Goal: Task Accomplishment & Management: Manage account settings

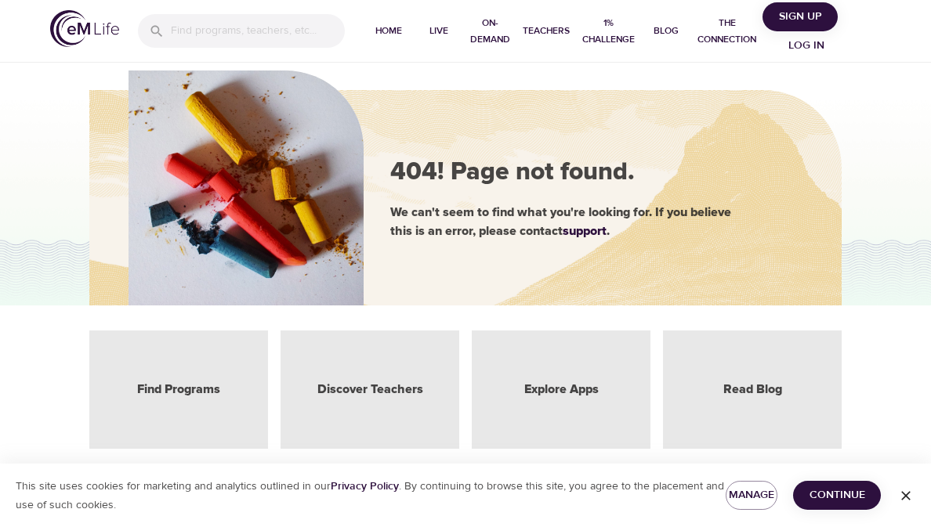
click at [813, 45] on span "Log in" at bounding box center [806, 46] width 63 height 20
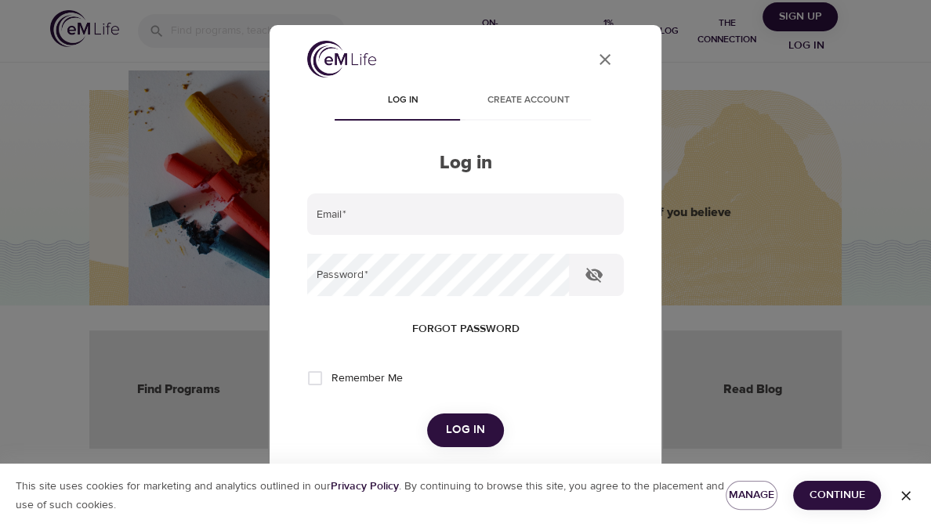
type input "[PERSON_NAME][EMAIL_ADDRESS][DOMAIN_NAME]"
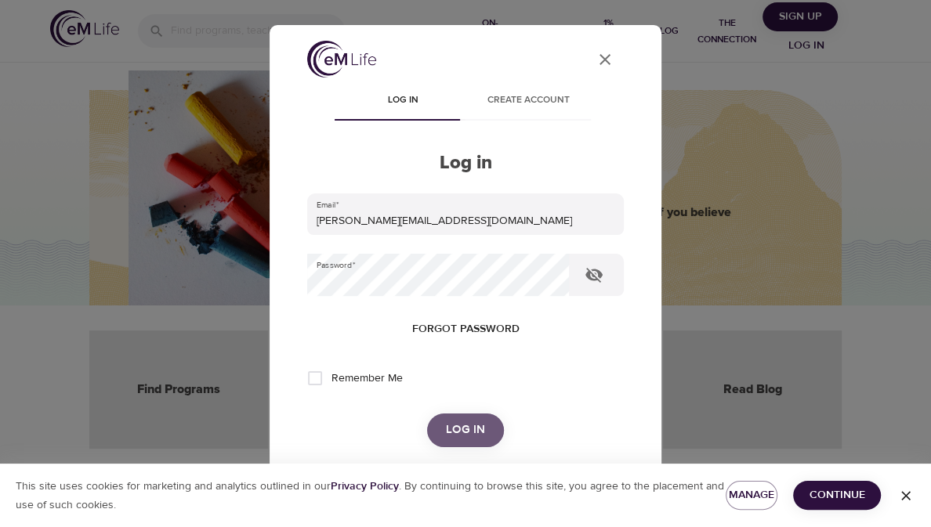
click at [469, 425] on span "Log in" at bounding box center [465, 430] width 39 height 20
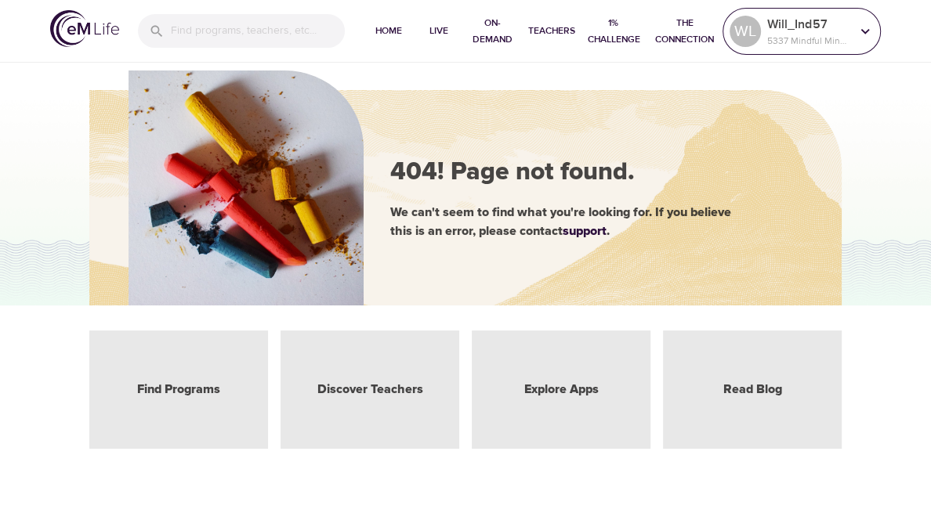
click at [809, 20] on p "Will_Ind57" at bounding box center [808, 24] width 83 height 19
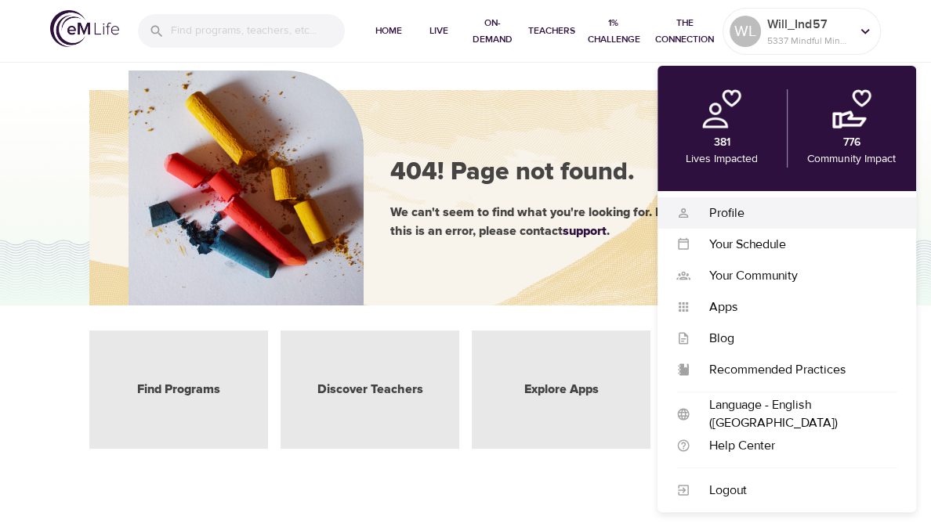
click at [739, 207] on div "Profile" at bounding box center [793, 213] width 207 height 18
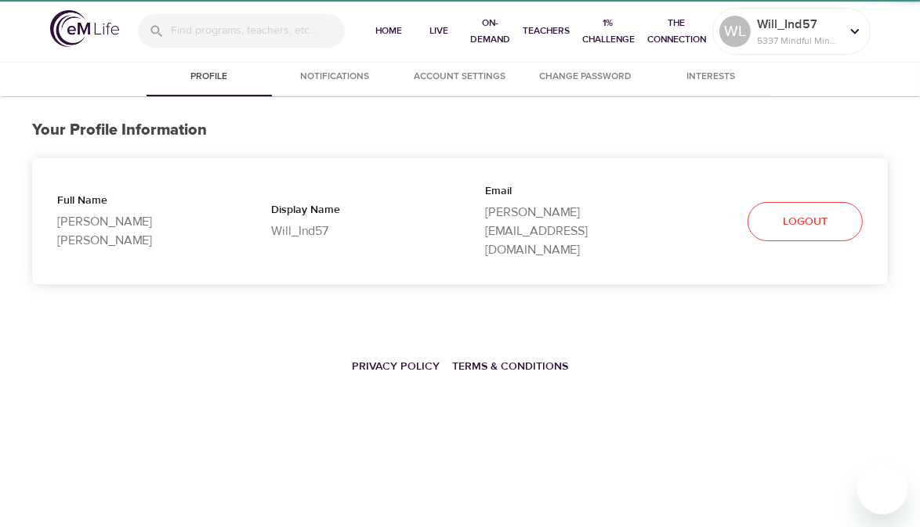
select select "10"
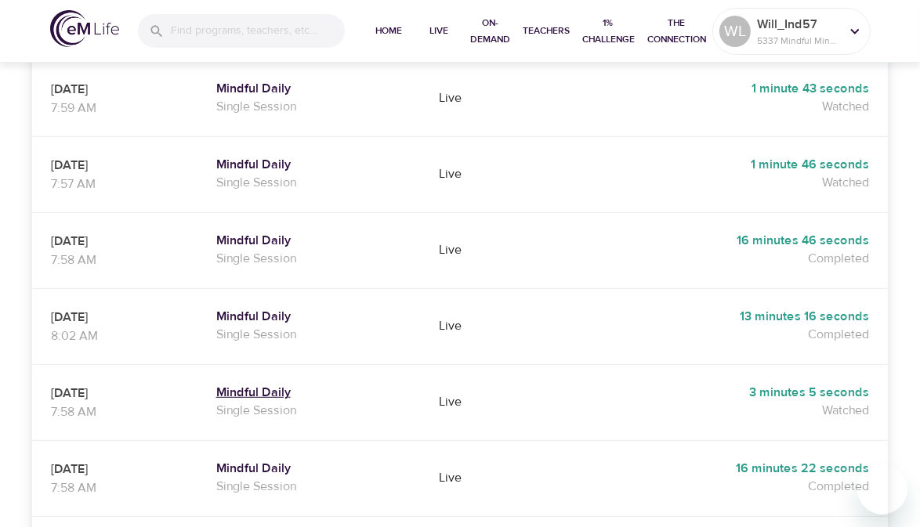
scroll to position [712, 0]
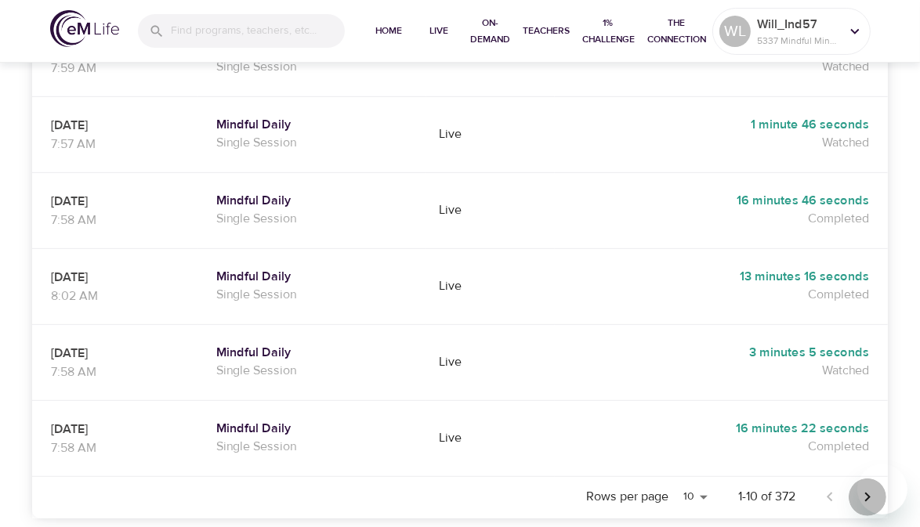
click at [864, 488] on icon "Next page" at bounding box center [867, 497] width 19 height 19
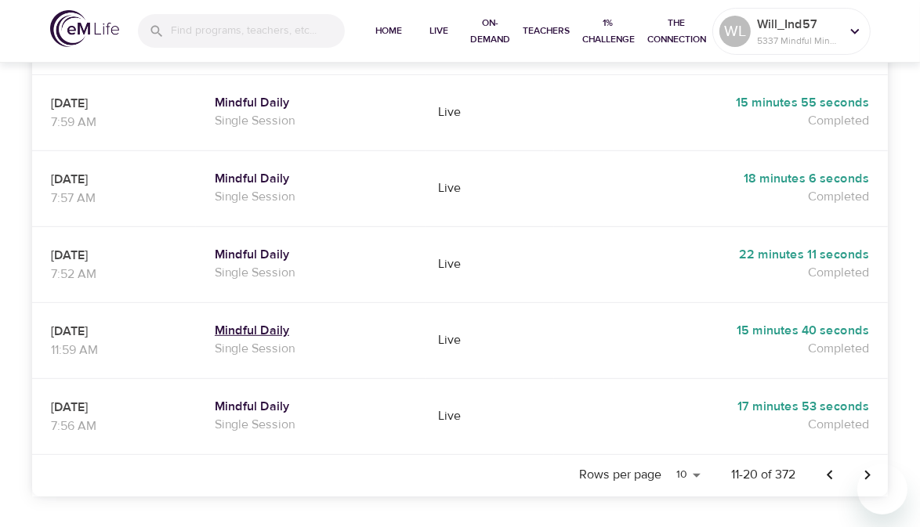
scroll to position [812, 0]
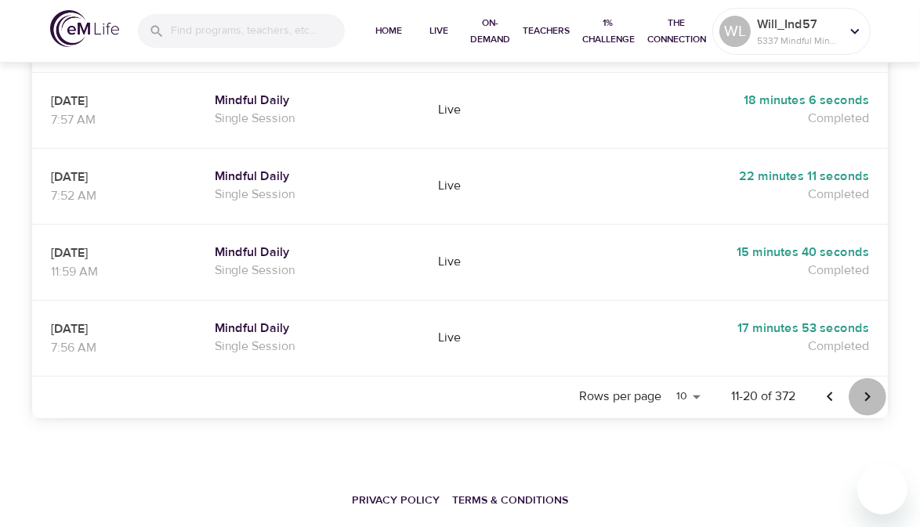
click at [863, 388] on icon "Next page" at bounding box center [867, 397] width 19 height 19
click at [827, 388] on icon "Previous page" at bounding box center [829, 397] width 19 height 19
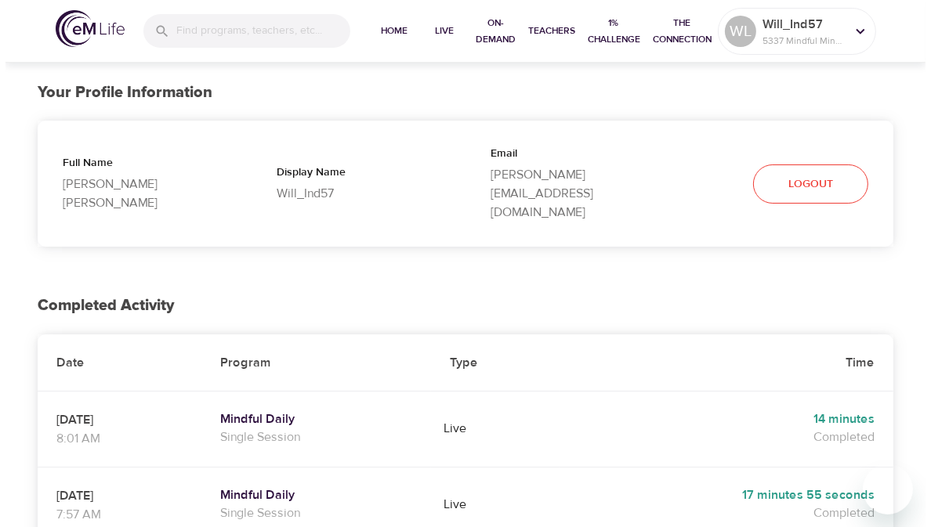
scroll to position [0, 0]
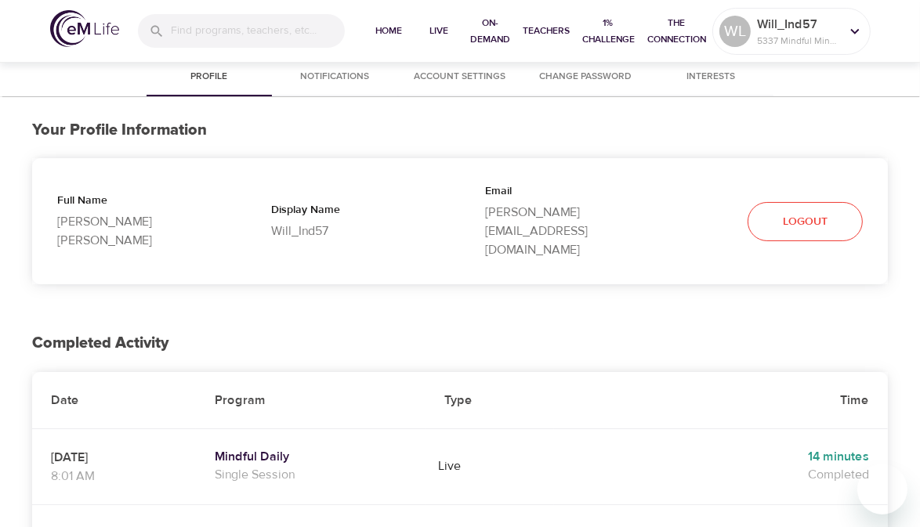
click at [795, 212] on span "Logout" at bounding box center [805, 222] width 45 height 20
